Goal: Navigation & Orientation: Go to known website

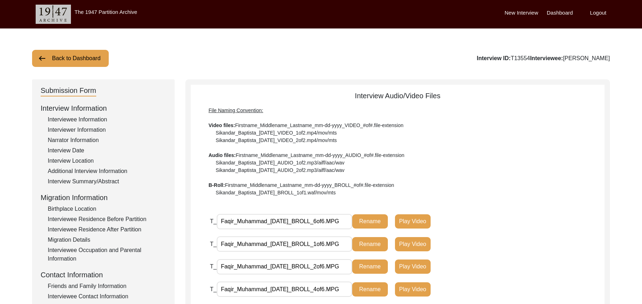
scroll to position [207, 0]
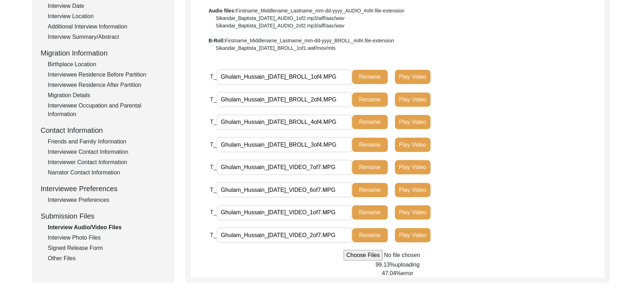
scroll to position [145, 0]
